Goal: Book appointment/travel/reservation

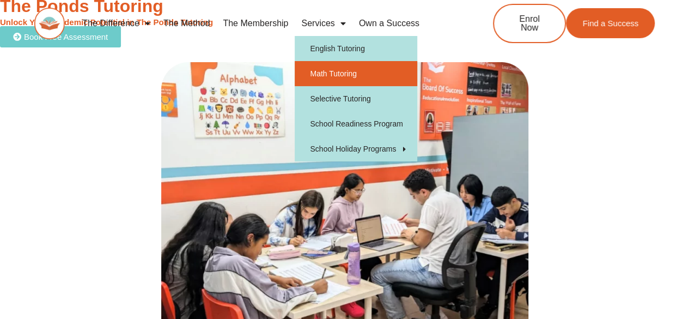
click at [336, 69] on link "Math Tutoring" at bounding box center [356, 73] width 123 height 25
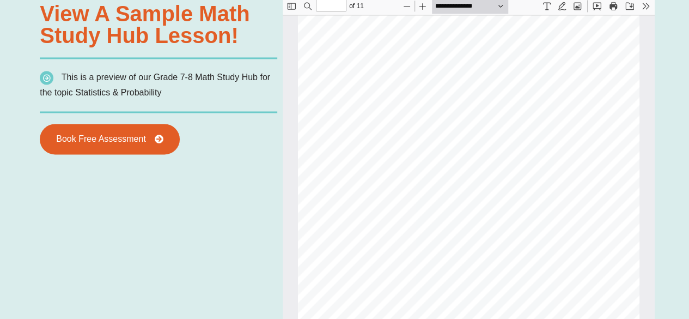
scroll to position [817, 0]
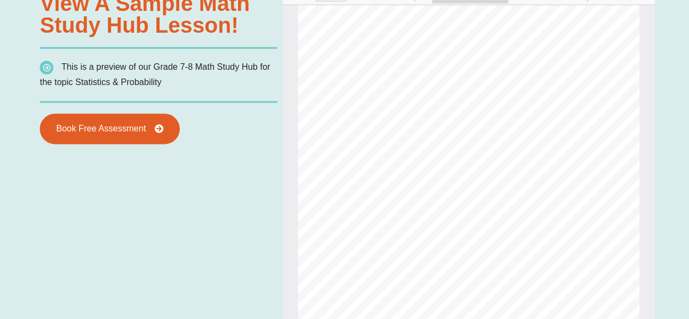
type input "*"
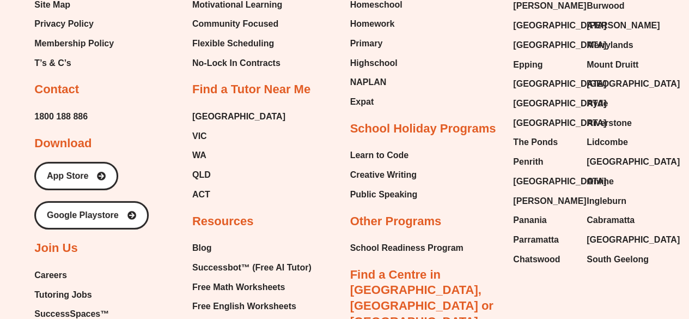
scroll to position [3640, 0]
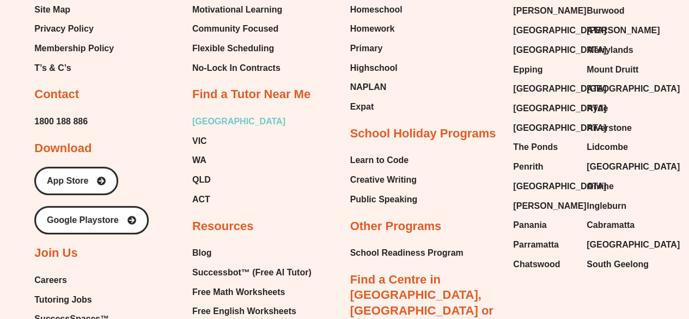
click at [202, 113] on span "[GEOGRAPHIC_DATA]" at bounding box center [238, 121] width 93 height 16
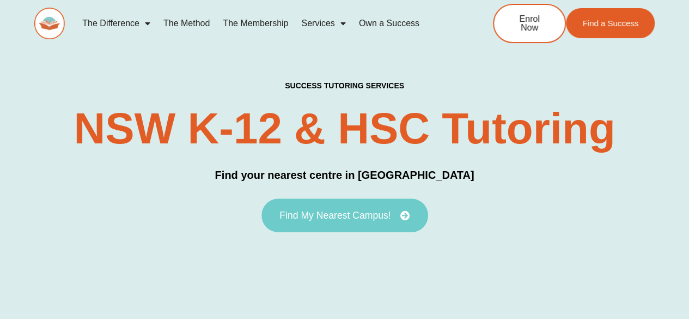
click at [338, 217] on span "Find My Nearest Campus!" at bounding box center [334, 215] width 111 height 10
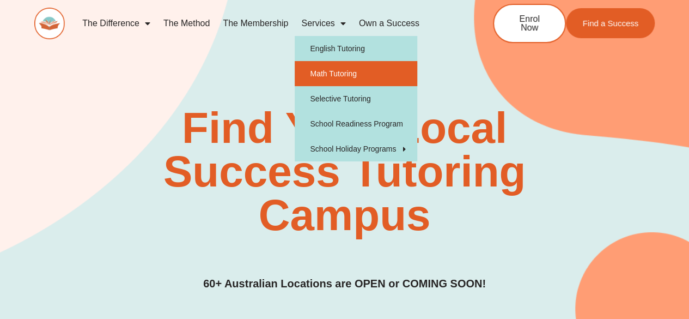
click at [337, 72] on link "Math Tutoring" at bounding box center [356, 73] width 123 height 25
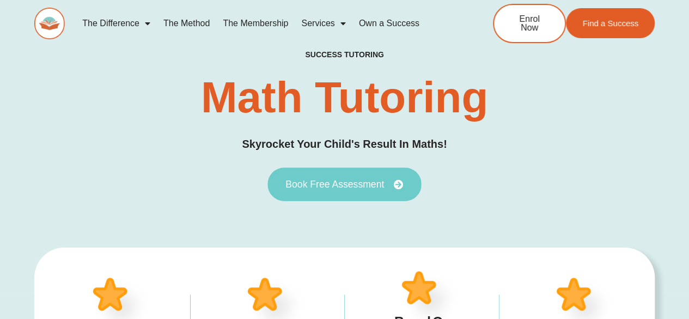
click at [361, 190] on link "Book Free Assessment" at bounding box center [344, 184] width 154 height 34
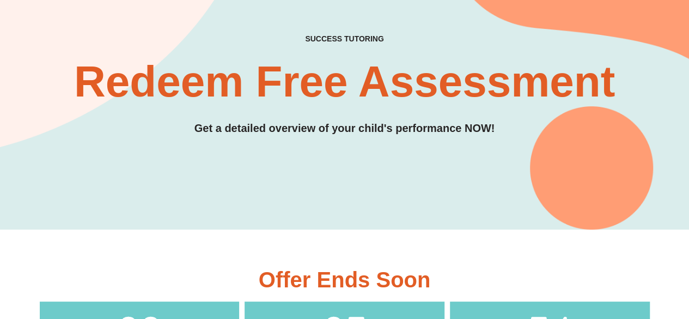
scroll to position [118, 0]
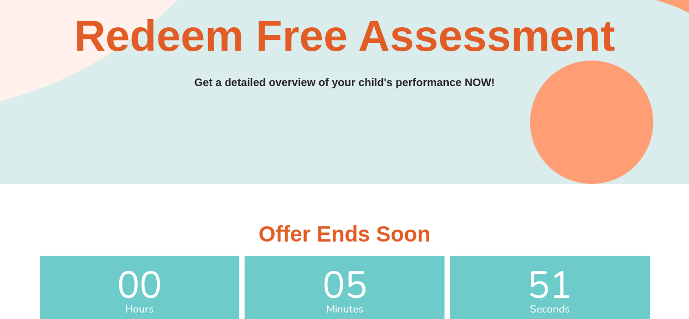
drag, startPoint x: 692, startPoint y: 25, endPoint x: 340, endPoint y: 144, distance: 371.7
click at [340, 144] on div "SUCCESS TUTORING​ Redeem Free Assessment Get a detailed overview of your child'…" at bounding box center [344, 12] width 620 height 344
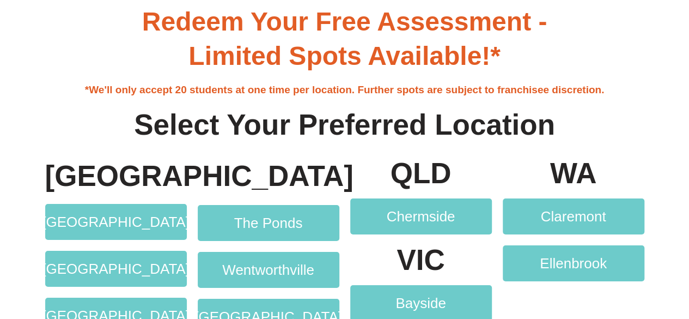
scroll to position [2019, 0]
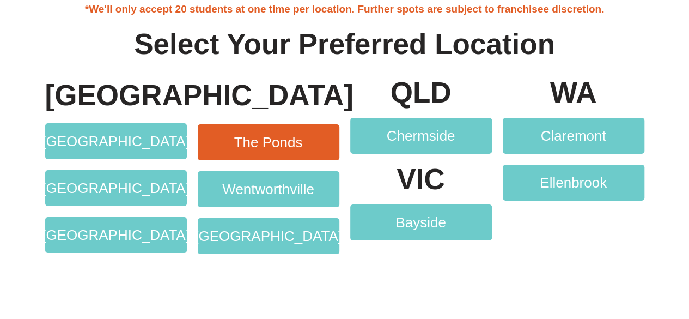
click at [282, 151] on link "The Ponds" at bounding box center [269, 142] width 142 height 36
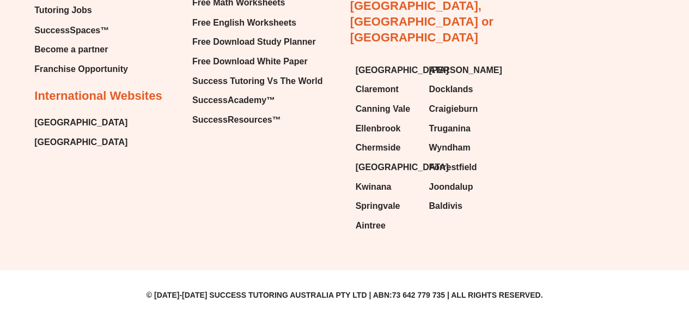
scroll to position [5632, 0]
